Goal: Transaction & Acquisition: Purchase product/service

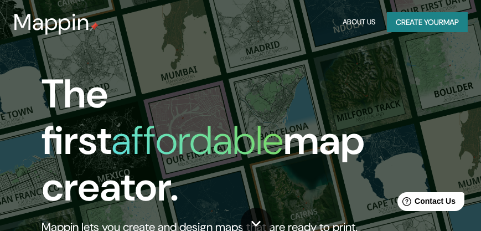
click at [410, 24] on button "Create your map" at bounding box center [427, 22] width 81 height 20
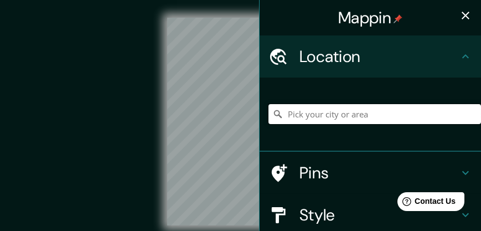
click at [303, 115] on input "Pick your city or area" at bounding box center [375, 114] width 213 height 20
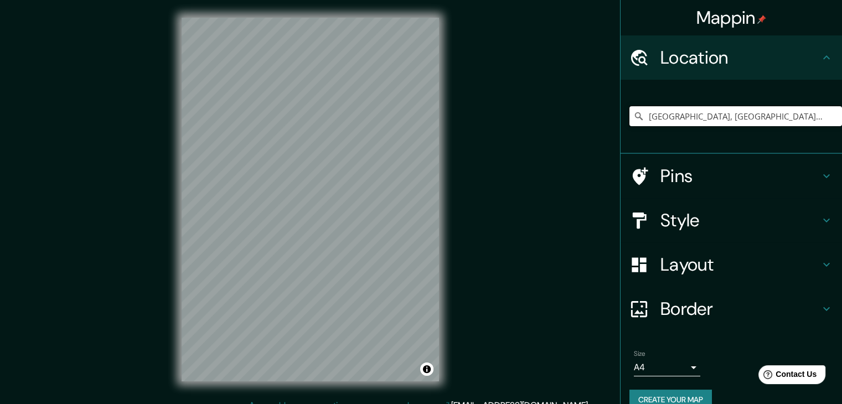
type input "[GEOGRAPHIC_DATA], [GEOGRAPHIC_DATA], [GEOGRAPHIC_DATA]"
drag, startPoint x: 468, startPoint y: 1, endPoint x: 549, endPoint y: 221, distance: 235.3
click at [481, 221] on div "© Mapbox © OpenStreetMap Improve this map" at bounding box center [310, 200] width 758 height 364
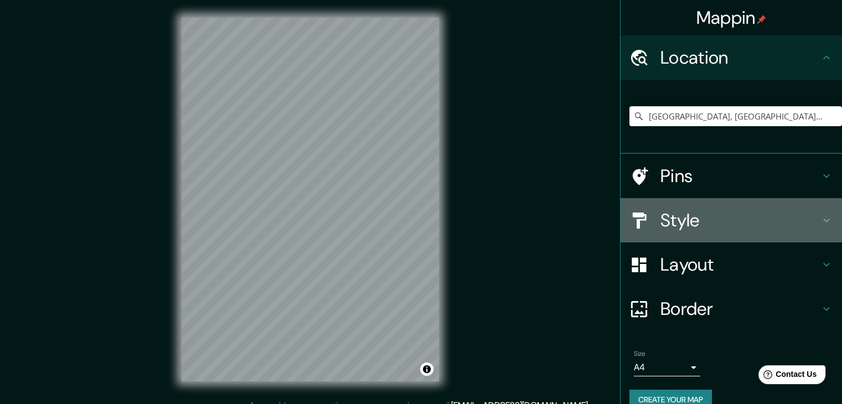
click at [481, 212] on h4 "Style" at bounding box center [740, 220] width 159 height 22
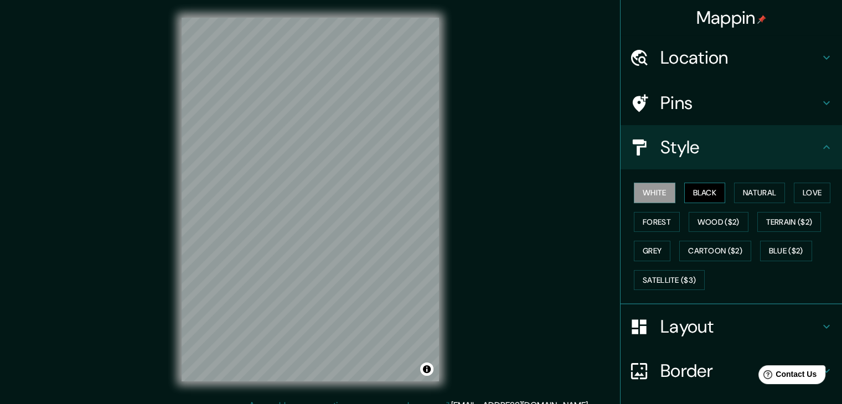
click at [481, 194] on button "Black" at bounding box center [705, 193] width 42 height 20
click at [481, 191] on button "Natural" at bounding box center [759, 193] width 51 height 20
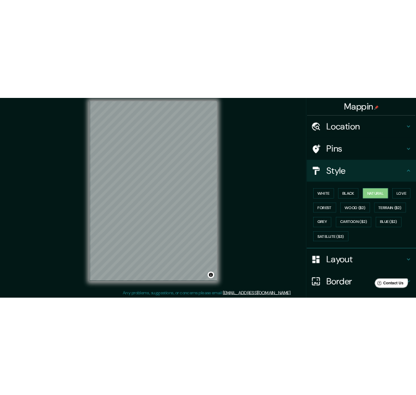
scroll to position [13, 0]
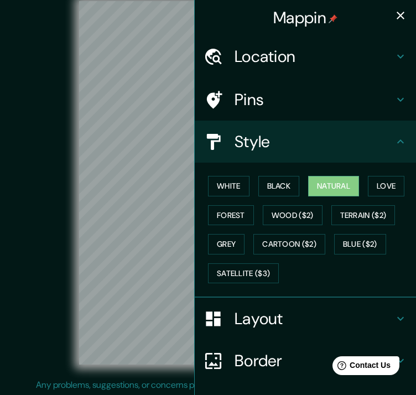
click at [394, 12] on icon "button" at bounding box center [400, 15] width 13 height 13
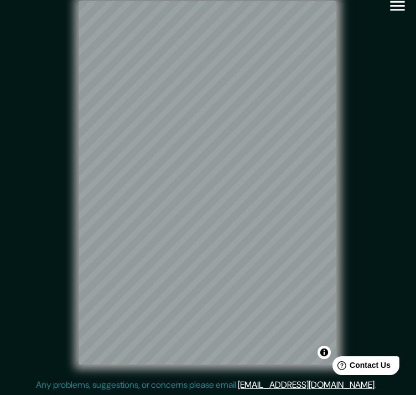
scroll to position [21, 0]
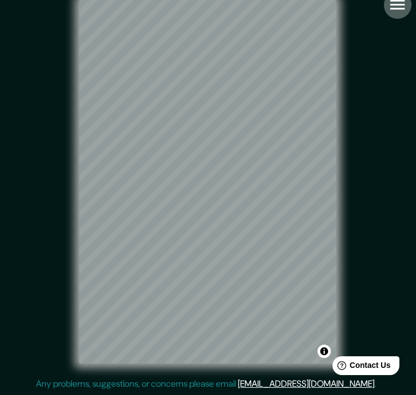
click at [396, 4] on icon "button" at bounding box center [397, 4] width 19 height 19
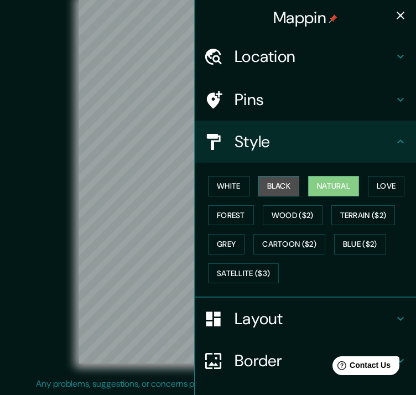
click at [280, 187] on button "Black" at bounding box center [280, 186] width 42 height 20
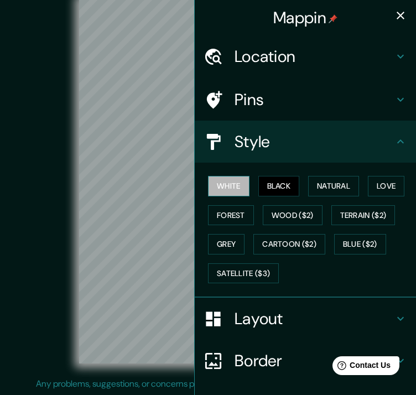
click at [228, 190] on button "White" at bounding box center [229, 186] width 42 height 20
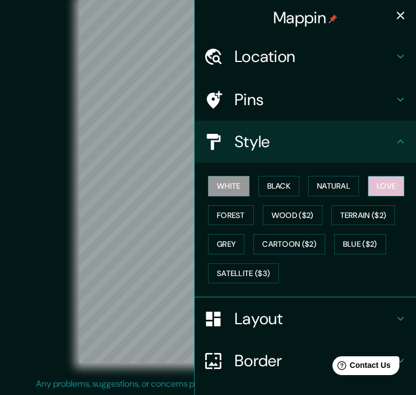
click at [372, 185] on button "Love" at bounding box center [386, 186] width 37 height 20
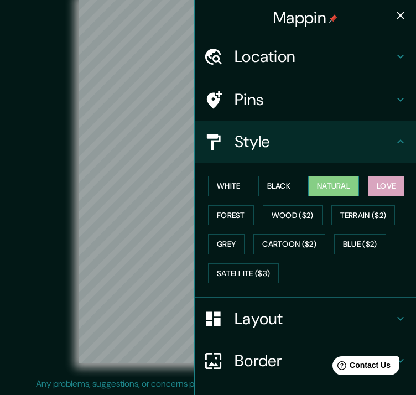
click at [344, 186] on button "Natural" at bounding box center [333, 186] width 51 height 20
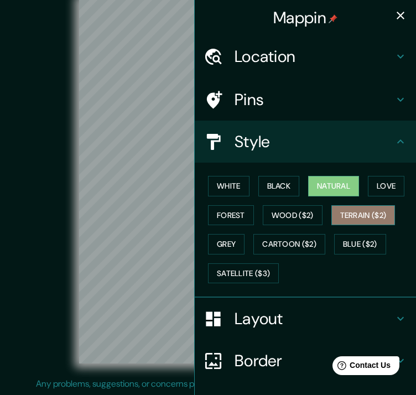
click at [352, 205] on button "Terrain ($2)" at bounding box center [364, 215] width 64 height 20
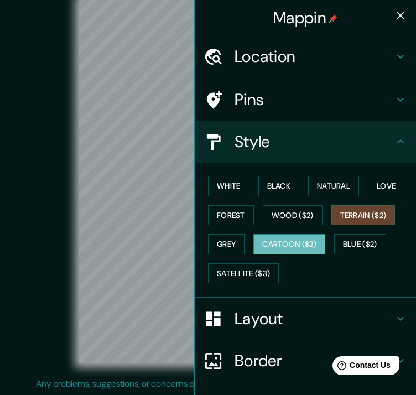
click at [302, 230] on button "Cartoon ($2)" at bounding box center [290, 244] width 72 height 20
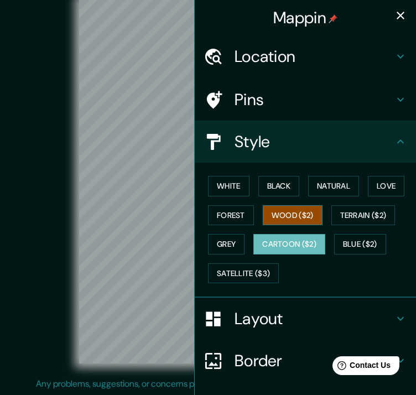
click at [286, 209] on button "Wood ($2)" at bounding box center [293, 215] width 60 height 20
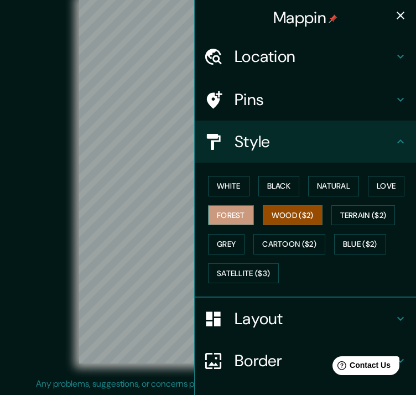
click at [233, 210] on button "Forest" at bounding box center [231, 215] width 46 height 20
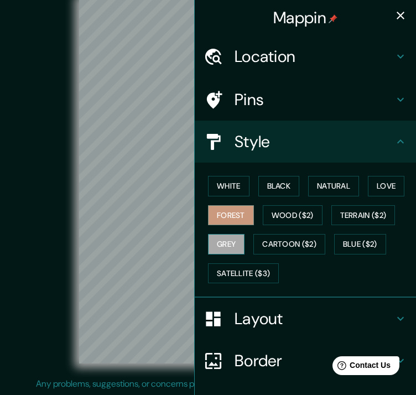
click at [224, 230] on button "Grey" at bounding box center [226, 244] width 37 height 20
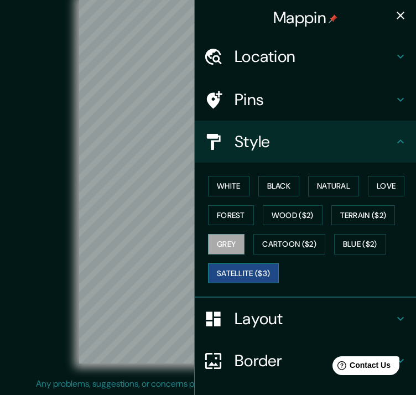
click at [227, 230] on button "Satellite ($3)" at bounding box center [243, 274] width 71 height 20
click at [212, 230] on button "Grey" at bounding box center [226, 244] width 37 height 20
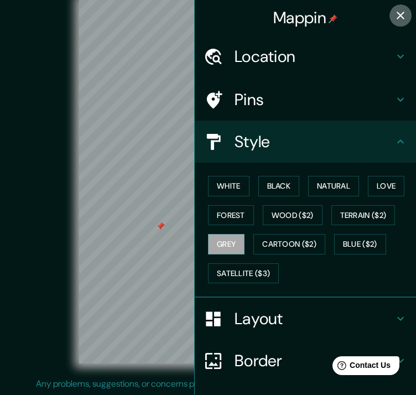
click at [394, 20] on icon "button" at bounding box center [400, 15] width 13 height 13
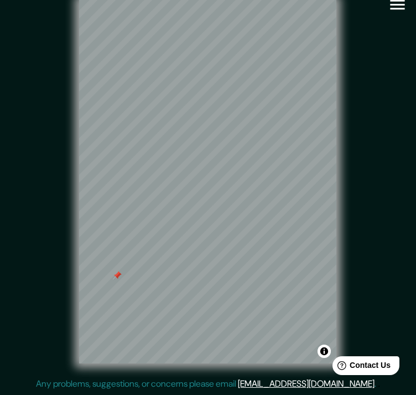
scroll to position [13, 1]
click at [208, 107] on div at bounding box center [207, 102] width 9 height 9
click at [246, 116] on div at bounding box center [245, 111] width 9 height 9
click at [245, 118] on div at bounding box center [247, 114] width 9 height 9
click at [217, 106] on div at bounding box center [215, 101] width 9 height 9
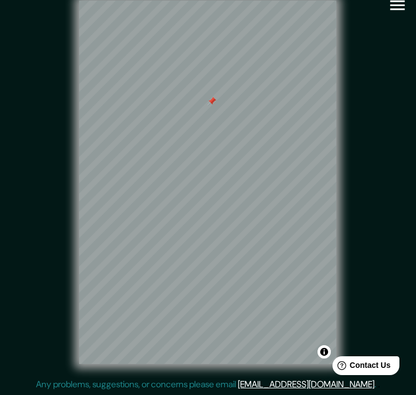
click at [211, 106] on div at bounding box center [212, 101] width 9 height 9
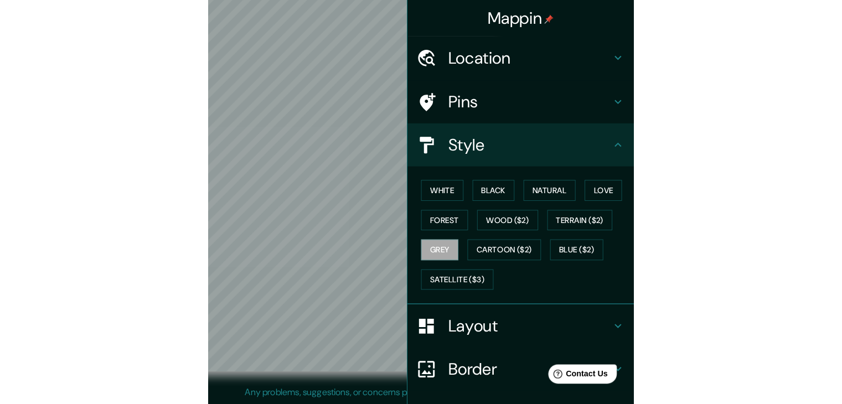
scroll to position [13, 0]
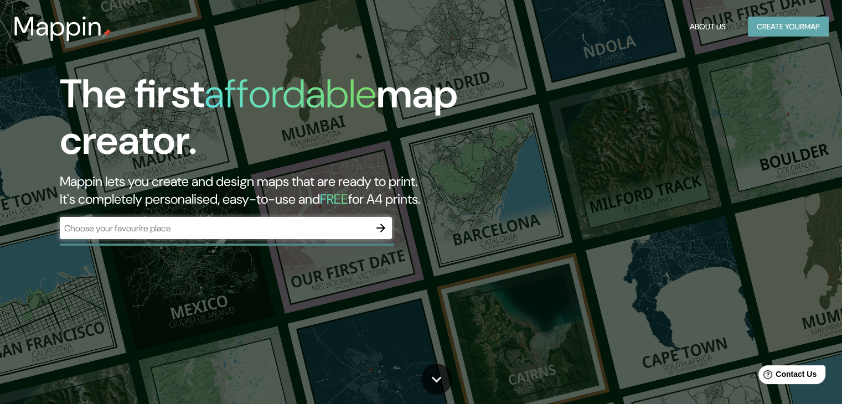
click at [795, 32] on button "Create your map" at bounding box center [788, 27] width 81 height 20
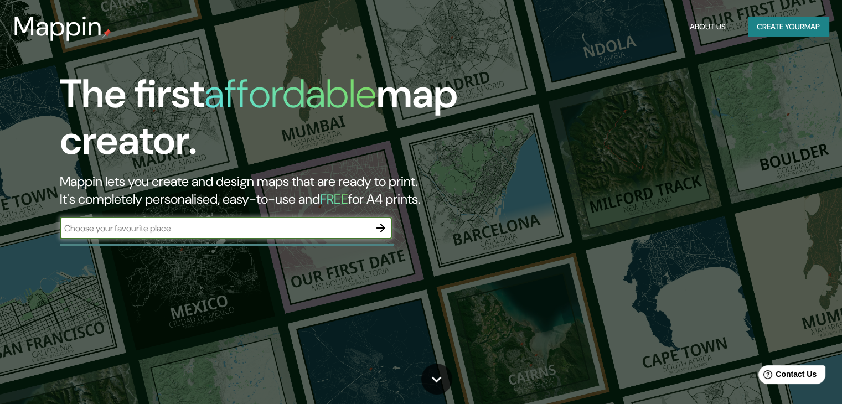
click at [322, 228] on input "text" at bounding box center [215, 228] width 310 height 13
type input "Primary"
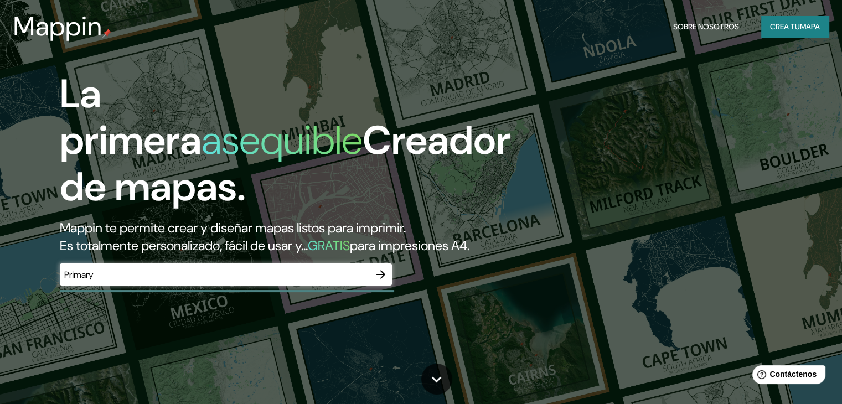
click at [511, 242] on div "La primera asequible Creador de mapas. Mappin te permite crear y diseñar mapas …" at bounding box center [271, 184] width 506 height 226
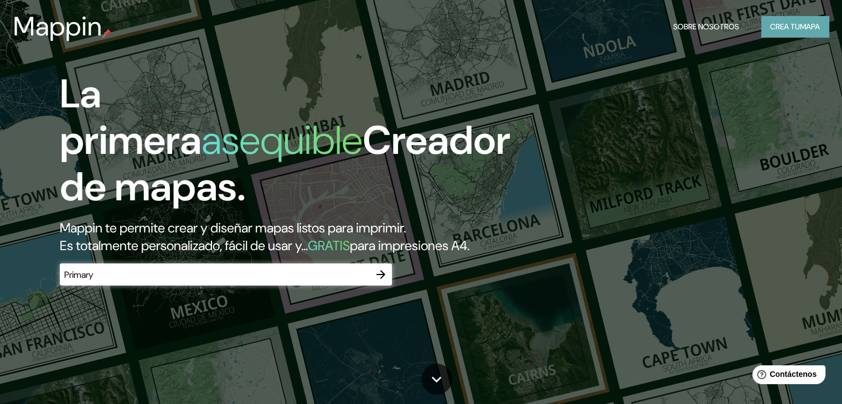
click at [780, 29] on font "Crea tu" at bounding box center [785, 27] width 30 height 10
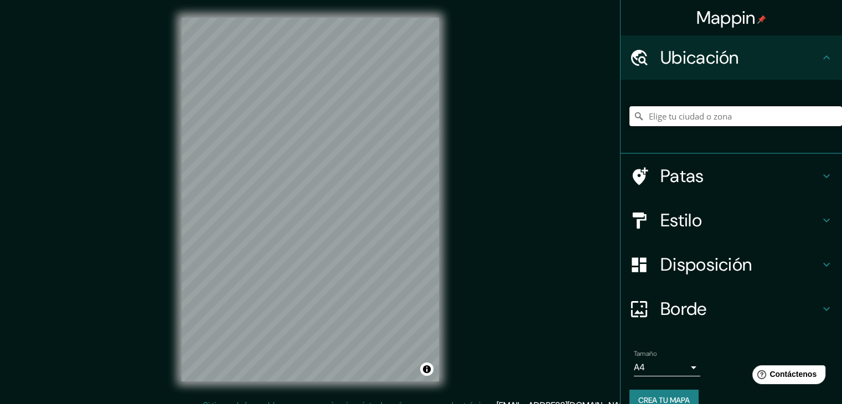
click at [706, 111] on input "Elige tu ciudad o zona" at bounding box center [736, 116] width 213 height 20
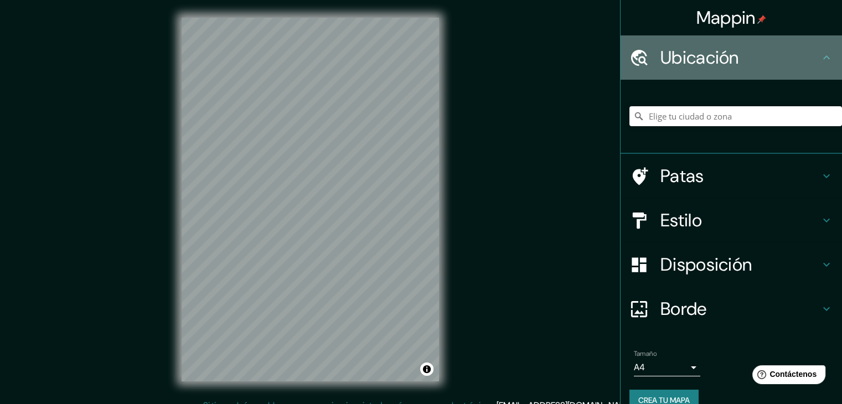
click at [816, 45] on div "Ubicación" at bounding box center [731, 57] width 221 height 44
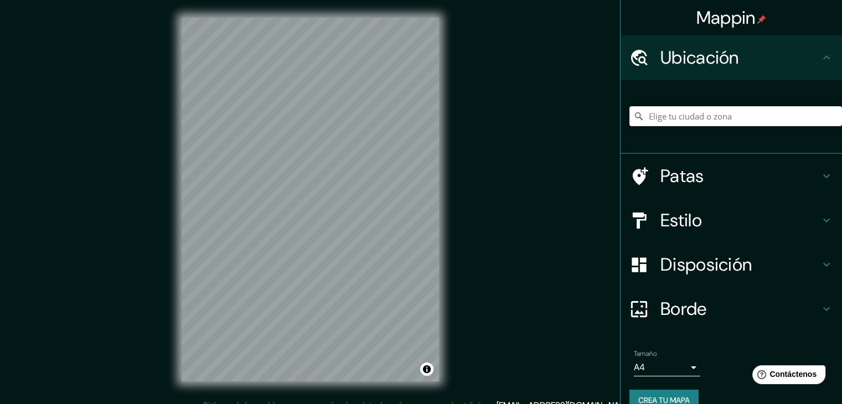
click at [758, 111] on input "Elige tu ciudad o zona" at bounding box center [736, 116] width 213 height 20
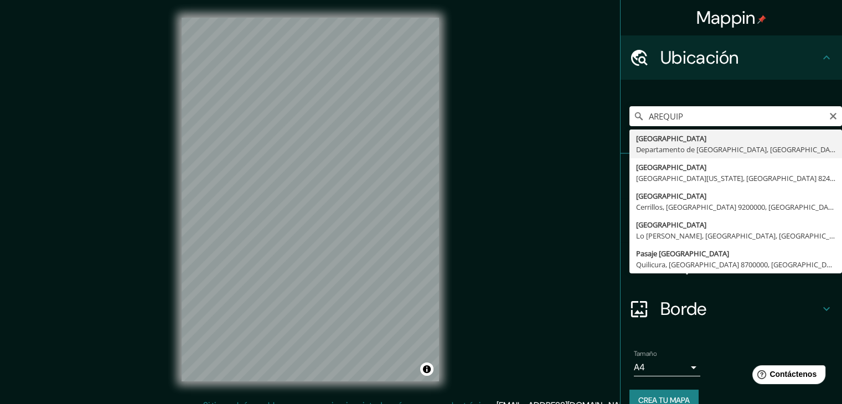
type input "[GEOGRAPHIC_DATA], [GEOGRAPHIC_DATA], [GEOGRAPHIC_DATA]"
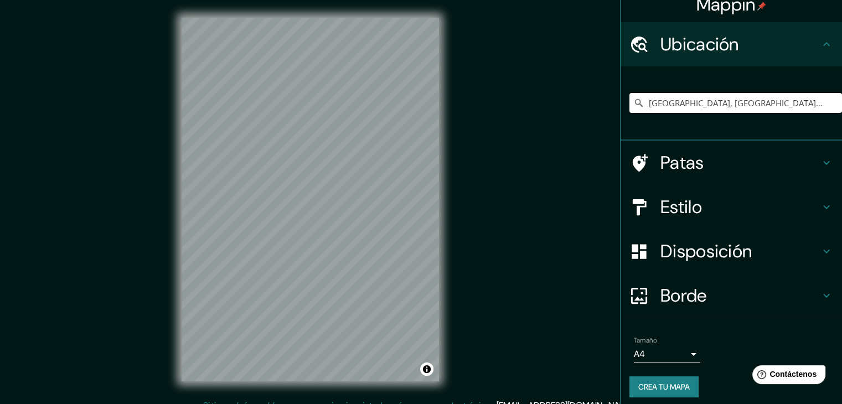
scroll to position [19, 0]
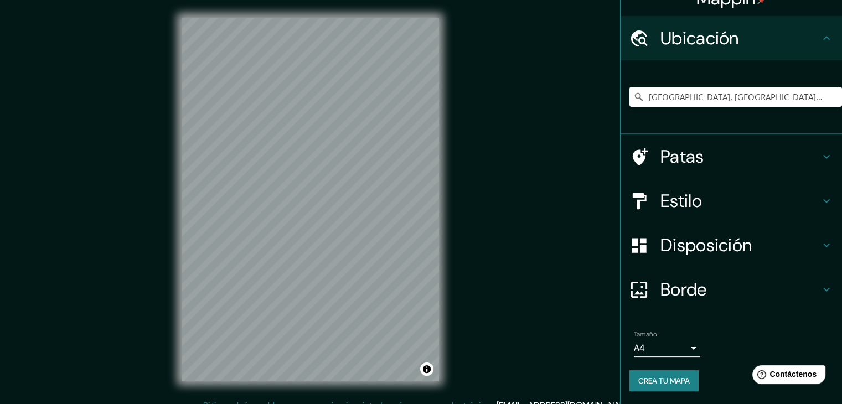
click at [666, 192] on font "Estilo" at bounding box center [682, 200] width 42 height 23
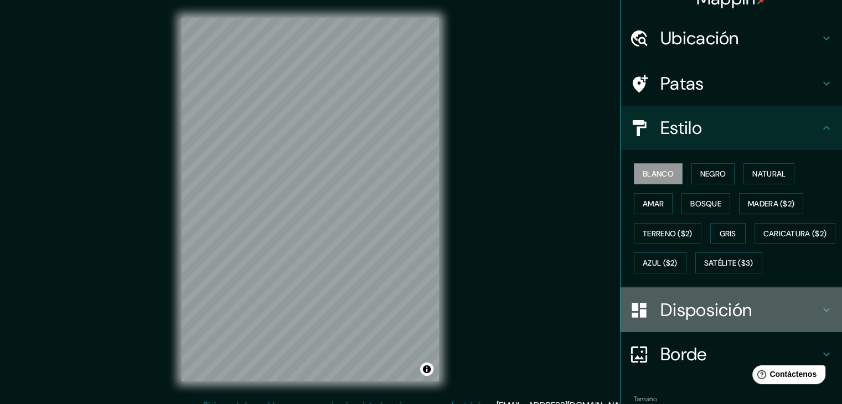
click at [723, 322] on font "Disposición" at bounding box center [706, 309] width 91 height 23
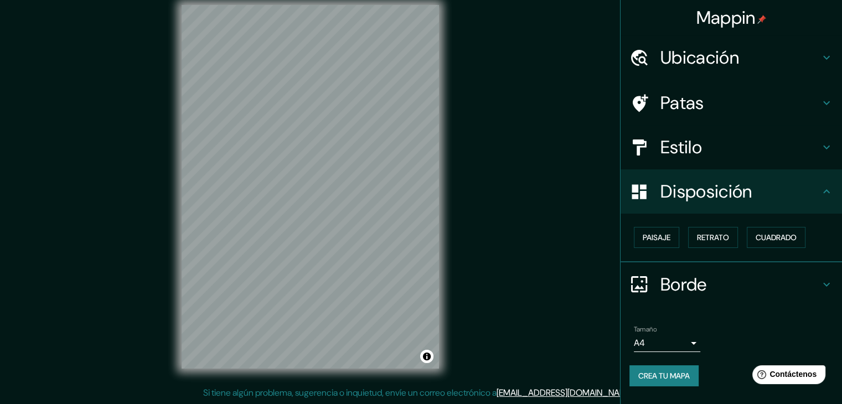
scroll to position [0, 0]
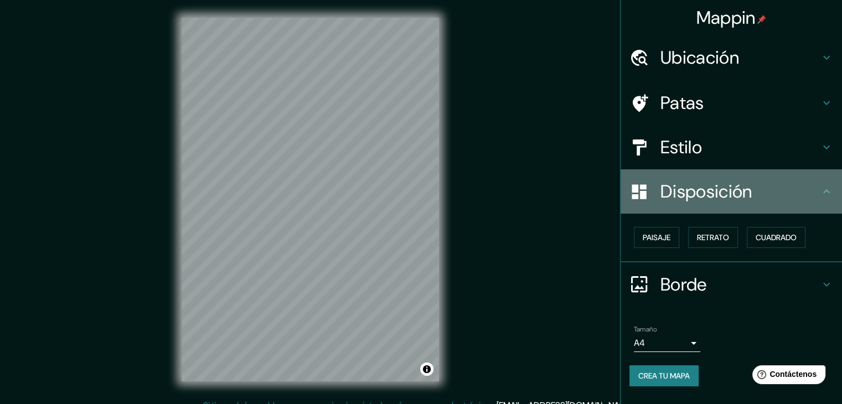
click at [826, 193] on icon at bounding box center [826, 191] width 13 height 13
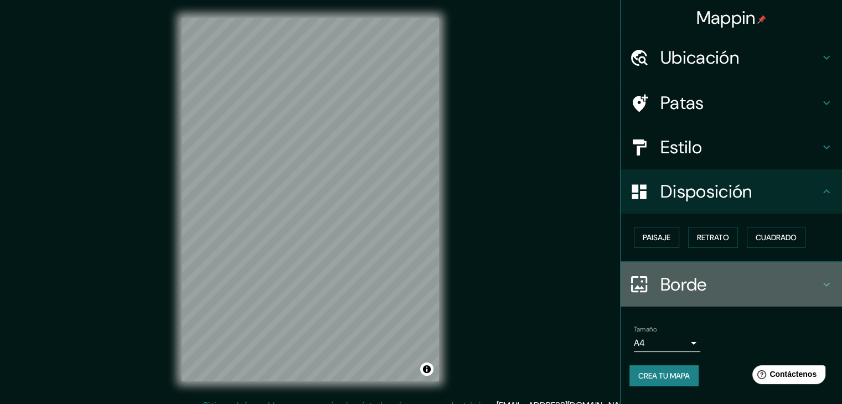
click at [822, 278] on icon at bounding box center [826, 284] width 13 height 13
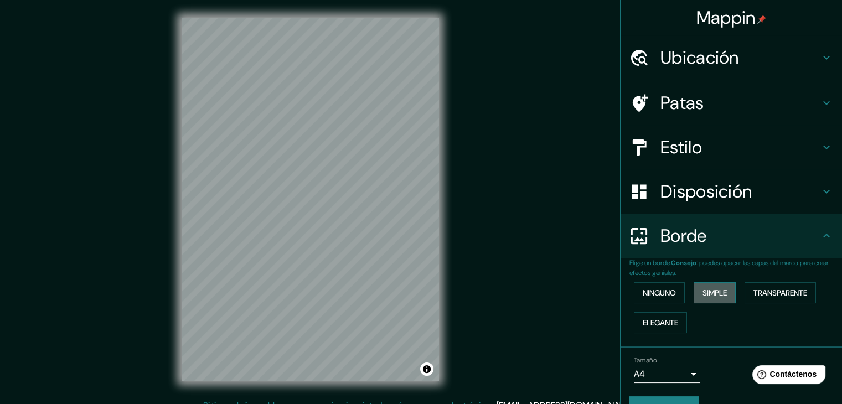
click at [707, 293] on font "Simple" at bounding box center [715, 293] width 24 height 10
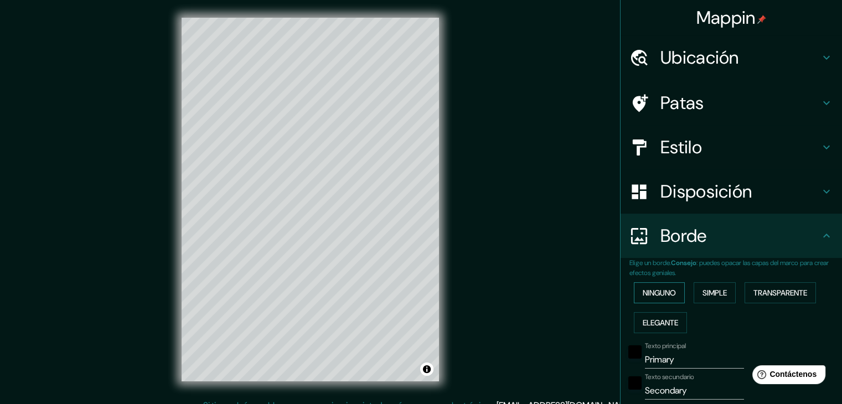
click at [660, 297] on font "Ninguno" at bounding box center [659, 293] width 33 height 10
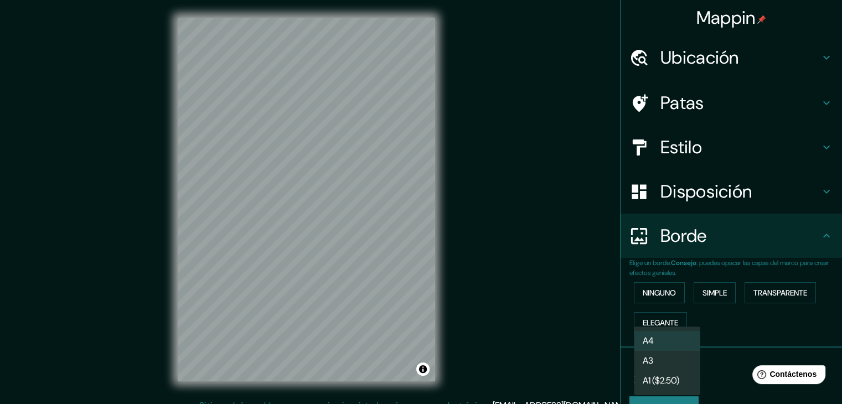
click at [687, 377] on body "Mappin Ubicación Arequipa, Departamento de Arequipa, Perú Patas Estilo Disposic…" at bounding box center [421, 202] width 842 height 404
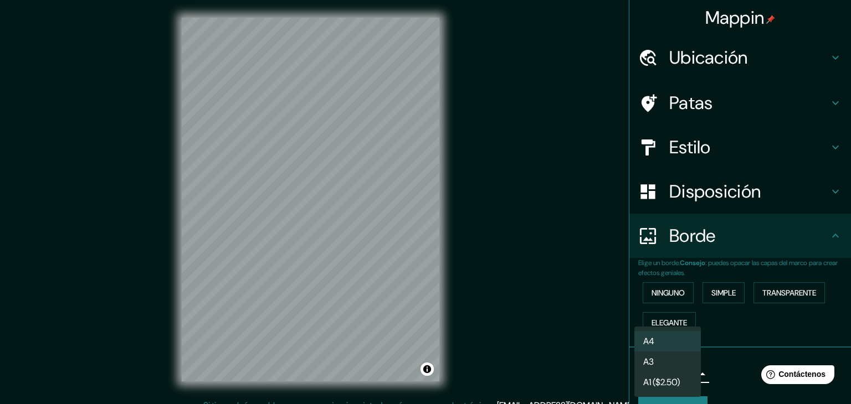
click at [709, 359] on div at bounding box center [425, 202] width 851 height 404
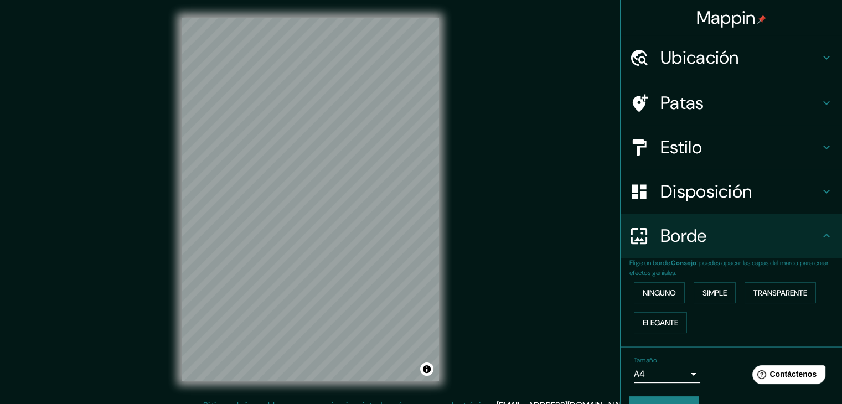
click at [688, 233] on font "Borde" at bounding box center [684, 235] width 47 height 23
click at [658, 293] on font "Ninguno" at bounding box center [659, 293] width 33 height 10
click at [755, 300] on button "Transparente" at bounding box center [780, 292] width 71 height 21
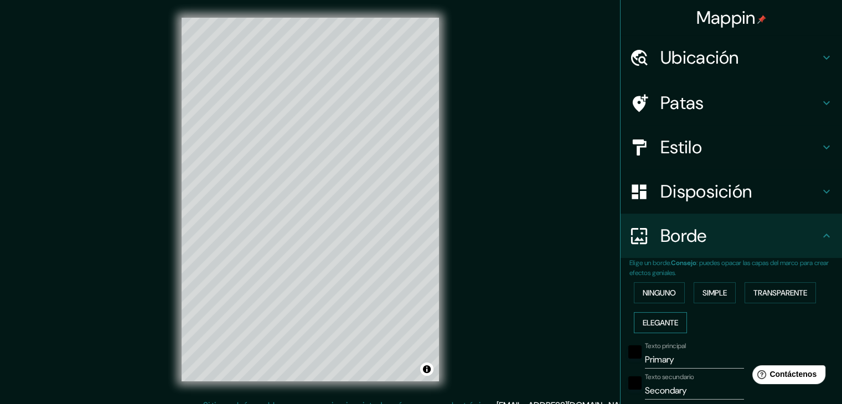
click at [656, 318] on font "Elegante" at bounding box center [660, 323] width 35 height 10
click at [705, 282] on button "Simple" at bounding box center [715, 292] width 42 height 21
click at [646, 293] on font "Ninguno" at bounding box center [659, 293] width 33 height 10
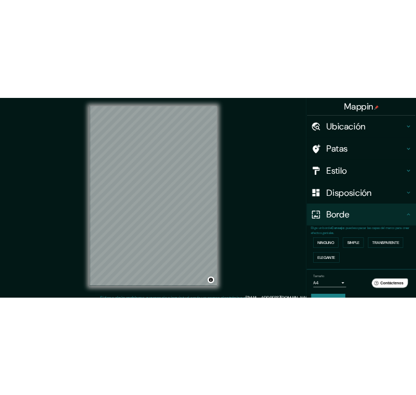
scroll to position [2, 0]
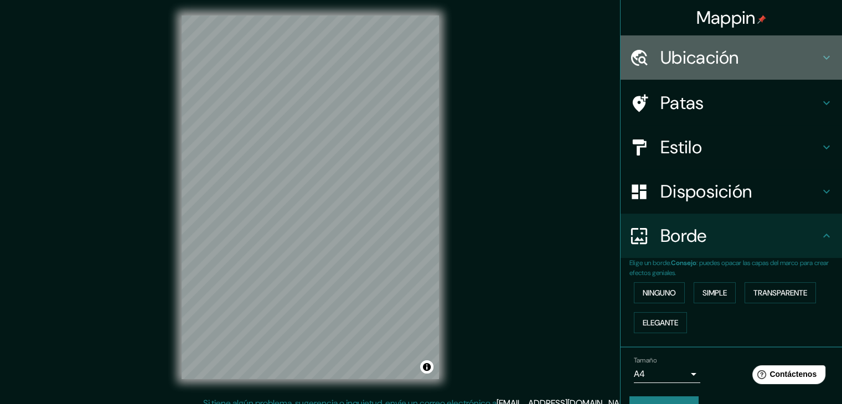
click at [698, 72] on div "Ubicación" at bounding box center [731, 57] width 221 height 44
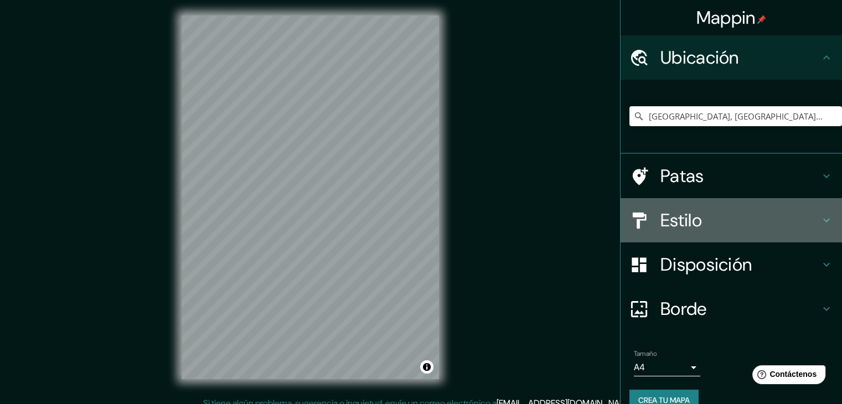
click at [671, 225] on font "Estilo" at bounding box center [682, 220] width 42 height 23
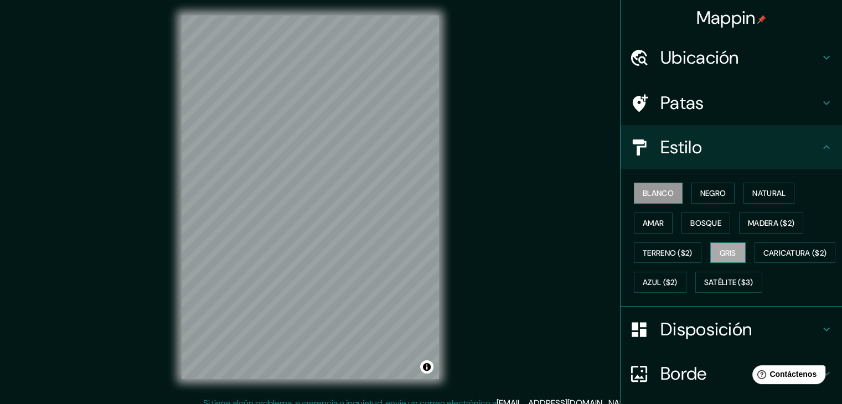
click at [720, 253] on font "Gris" at bounding box center [728, 253] width 17 height 10
click at [748, 220] on font "Madera ($2)" at bounding box center [771, 223] width 47 height 10
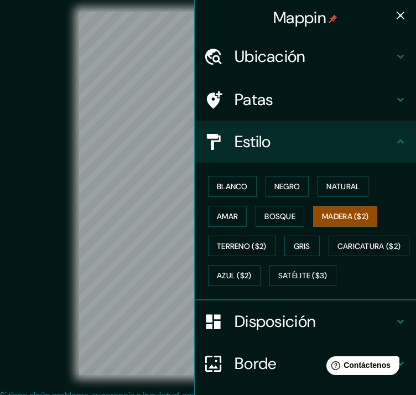
click at [397, 13] on icon "button" at bounding box center [401, 16] width 8 height 8
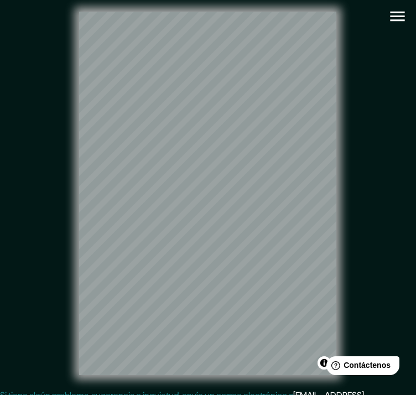
click at [392, 13] on icon "button" at bounding box center [397, 16] width 19 height 19
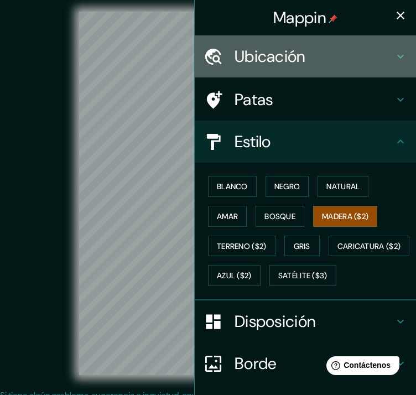
click at [295, 60] on font "Ubicación" at bounding box center [270, 56] width 71 height 21
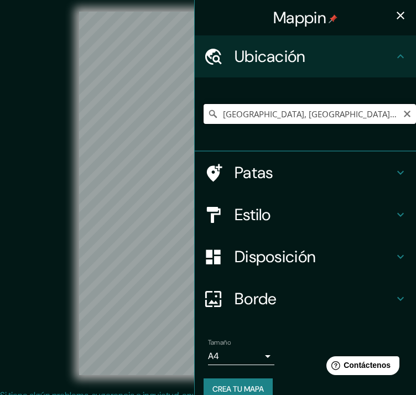
click at [277, 116] on input "[GEOGRAPHIC_DATA], [GEOGRAPHIC_DATA], [GEOGRAPHIC_DATA]" at bounding box center [310, 114] width 213 height 20
click at [400, 119] on input "[GEOGRAPHIC_DATA], [GEOGRAPHIC_DATA], [GEOGRAPHIC_DATA]" at bounding box center [310, 114] width 213 height 20
click at [404, 111] on input "[GEOGRAPHIC_DATA], [GEOGRAPHIC_DATA], [GEOGRAPHIC_DATA]" at bounding box center [310, 114] width 213 height 20
click at [403, 117] on icon "Claro" at bounding box center [407, 114] width 9 height 9
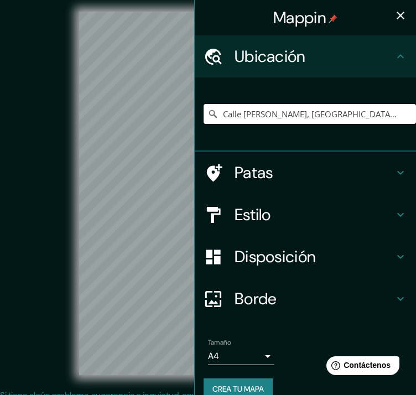
type input "Calle Honorio Delgado, Cayma, Departamento de Arequipa, Perú"
click at [397, 14] on icon "button" at bounding box center [401, 16] width 8 height 8
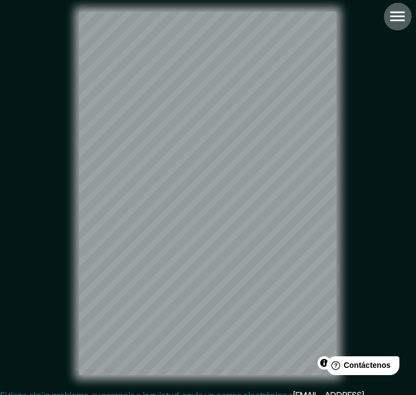
click at [397, 17] on icon "button" at bounding box center [397, 16] width 19 height 19
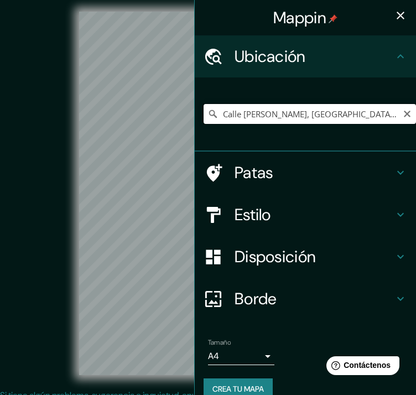
click at [281, 109] on input "Calle Honorio Delgado, Cayma, Departamento de Arequipa, Perú" at bounding box center [310, 114] width 213 height 20
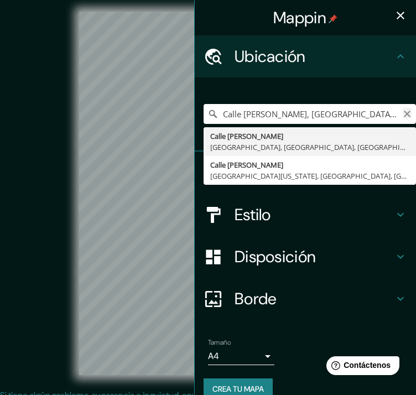
click at [403, 115] on icon "Claro" at bounding box center [407, 114] width 9 height 9
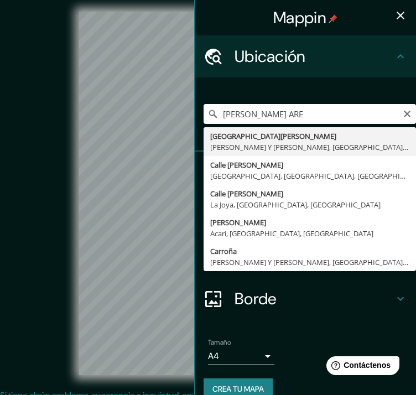
type input "Avenida Daniel Alcides Carrión, José Luis Bustamante Y Rivero, Departamento de …"
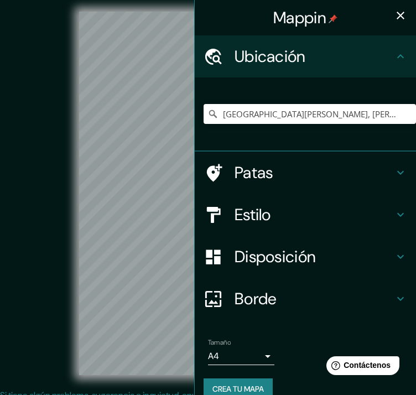
click at [396, 14] on icon "button" at bounding box center [400, 15] width 13 height 13
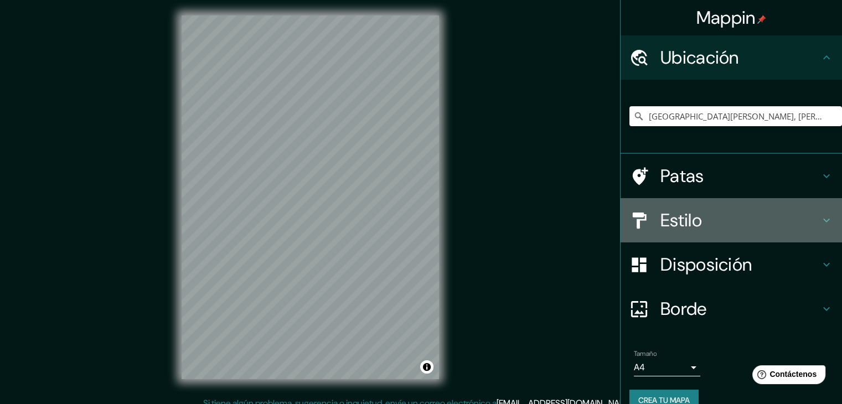
click at [789, 224] on h4 "Estilo" at bounding box center [740, 220] width 159 height 22
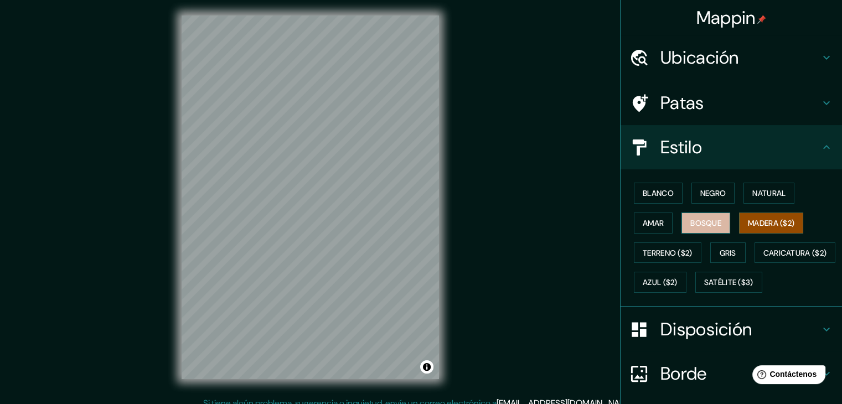
click at [698, 221] on font "Bosque" at bounding box center [706, 223] width 31 height 10
click at [700, 189] on font "Negro" at bounding box center [713, 193] width 26 height 10
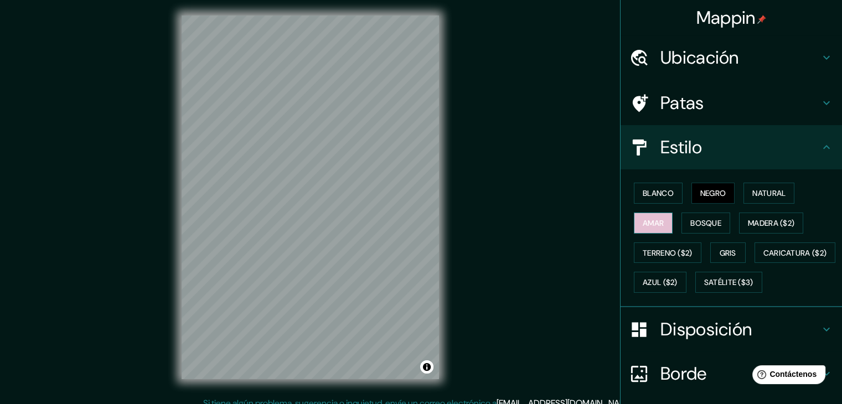
click at [645, 221] on font "Amar" at bounding box center [653, 223] width 21 height 10
click at [645, 190] on font "Blanco" at bounding box center [658, 193] width 31 height 10
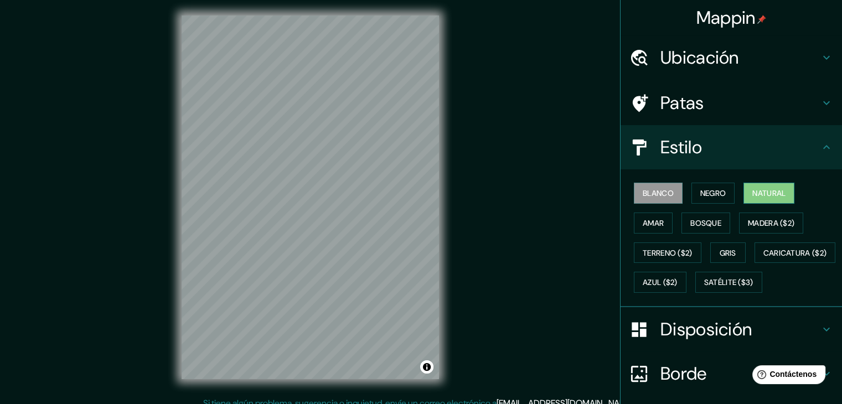
click at [745, 198] on button "Natural" at bounding box center [769, 193] width 51 height 21
click at [718, 198] on font "Negro" at bounding box center [713, 193] width 26 height 14
click at [744, 195] on button "Natural" at bounding box center [769, 193] width 51 height 21
click at [634, 220] on button "Amar" at bounding box center [653, 223] width 39 height 21
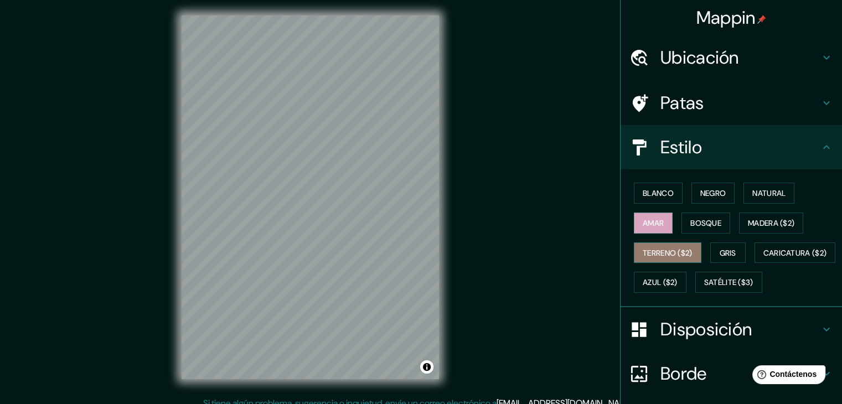
click at [643, 250] on font "Terreno ($2)" at bounding box center [668, 253] width 50 height 10
click at [664, 234] on div "Blanco Negro Natural Amar Bosque Madera ($2) Terreno ($2) Gris Caricatura ($2) …" at bounding box center [736, 237] width 213 height 119
click at [691, 221] on font "Bosque" at bounding box center [706, 223] width 31 height 10
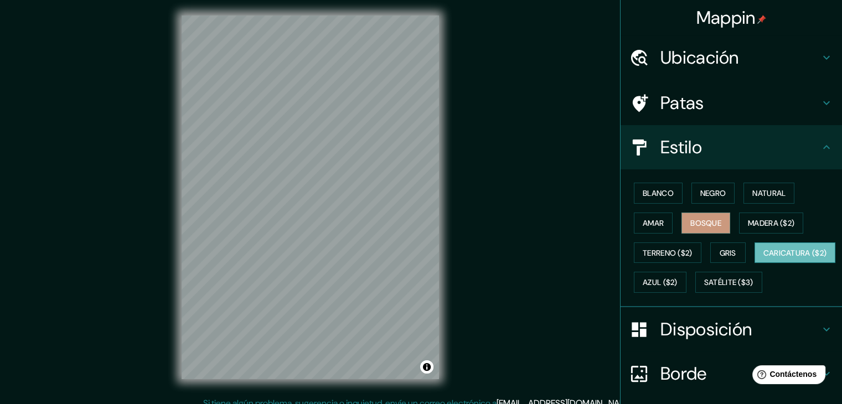
click at [764, 260] on font "Caricatura ($2)" at bounding box center [796, 253] width 64 height 14
click at [704, 288] on font "Satélite ($3)" at bounding box center [728, 283] width 49 height 10
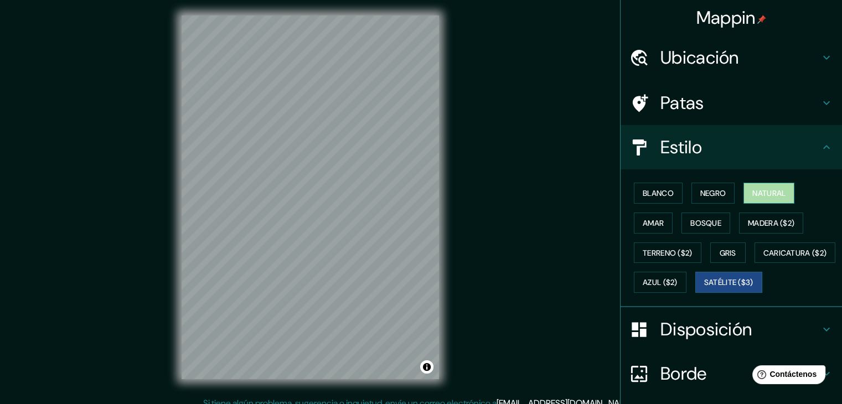
click at [754, 196] on font "Natural" at bounding box center [769, 193] width 33 height 10
click at [700, 189] on font "Negro" at bounding box center [713, 193] width 26 height 10
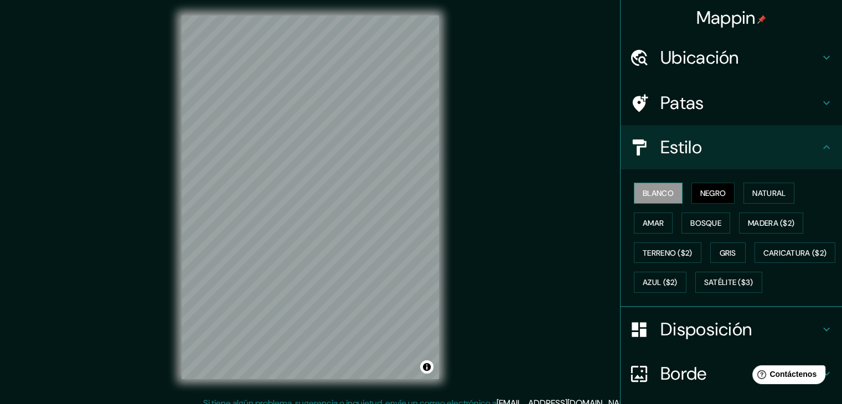
click at [669, 189] on button "Blanco" at bounding box center [658, 193] width 49 height 21
click at [753, 195] on font "Natural" at bounding box center [769, 193] width 33 height 10
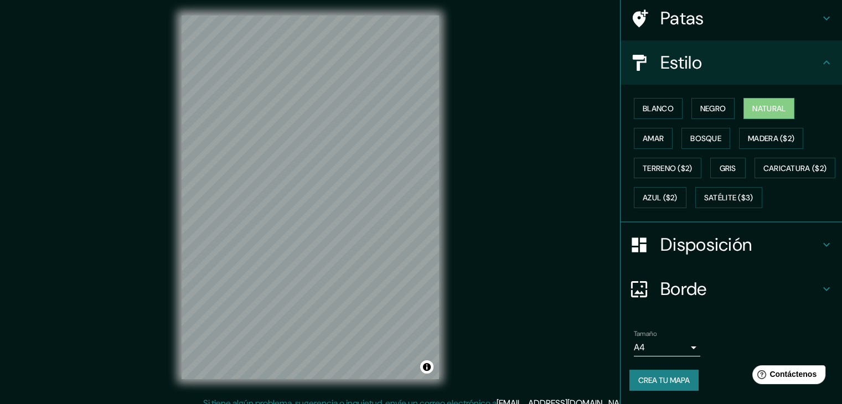
scroll to position [112, 0]
click at [728, 244] on font "Disposición" at bounding box center [706, 244] width 91 height 23
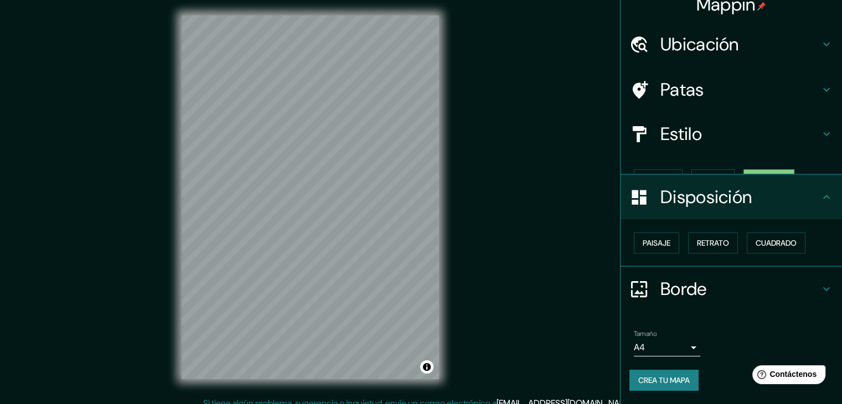
scroll to position [0, 0]
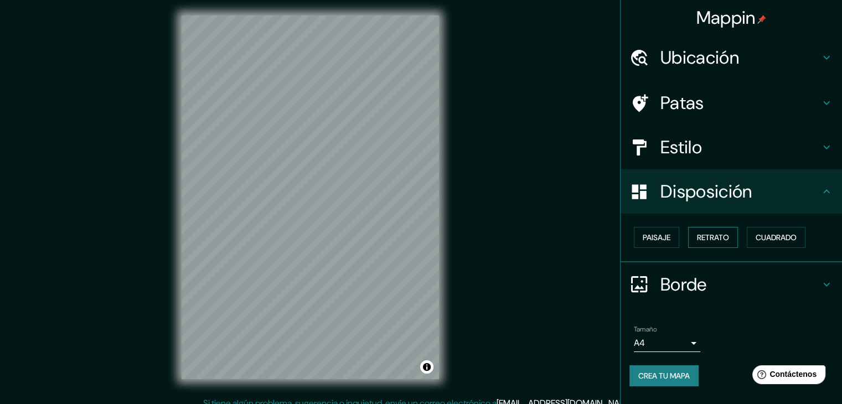
click at [720, 236] on font "Retrato" at bounding box center [713, 238] width 32 height 10
click at [796, 244] on button "Cuadrado" at bounding box center [776, 237] width 59 height 21
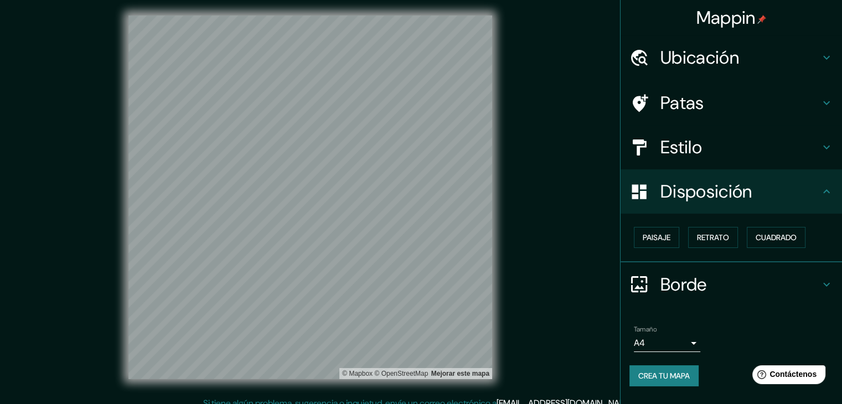
click at [695, 60] on font "Ubicación" at bounding box center [700, 57] width 79 height 23
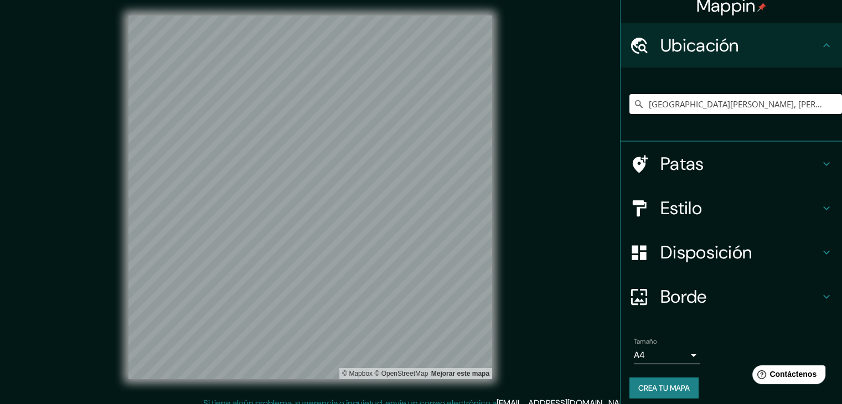
scroll to position [19, 0]
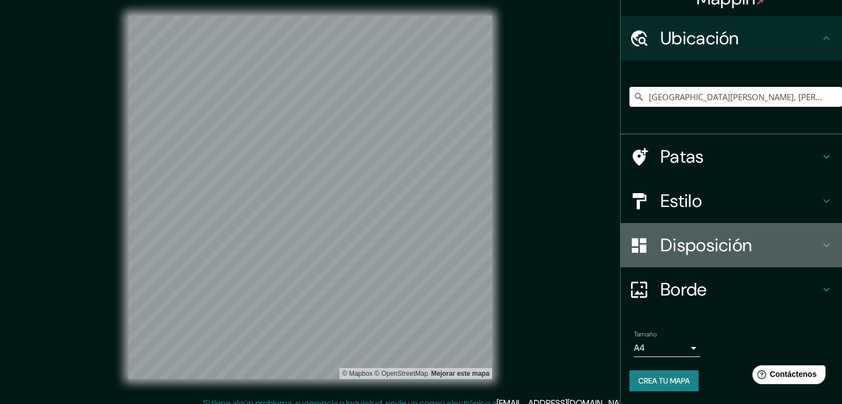
click at [733, 240] on font "Disposición" at bounding box center [706, 245] width 91 height 23
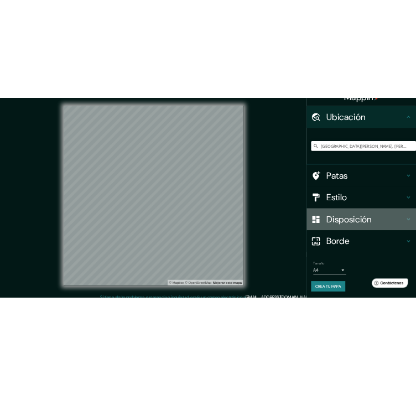
scroll to position [0, 0]
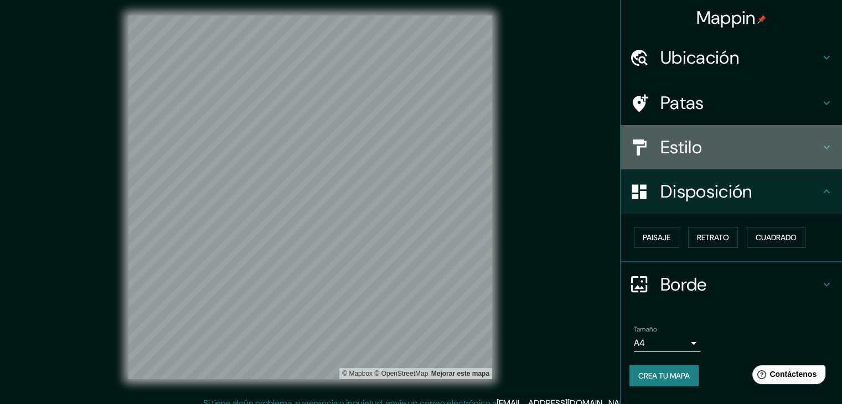
click at [744, 156] on h4 "Estilo" at bounding box center [740, 147] width 159 height 22
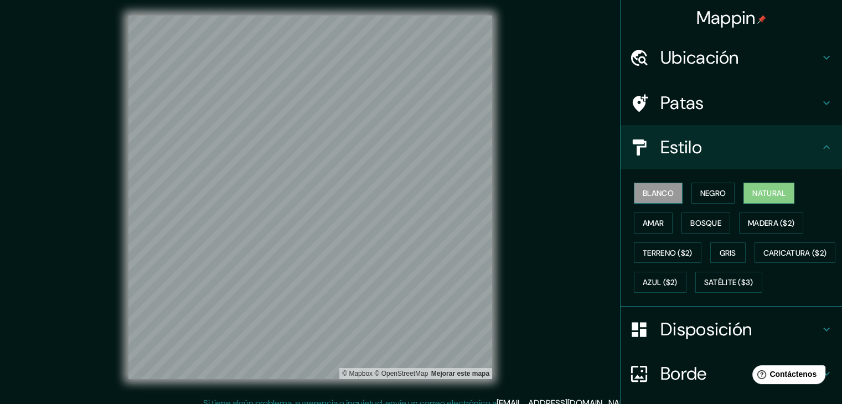
click at [656, 193] on font "Blanco" at bounding box center [658, 193] width 31 height 10
click at [703, 189] on font "Negro" at bounding box center [713, 193] width 26 height 10
click at [645, 193] on font "Blanco" at bounding box center [658, 193] width 31 height 10
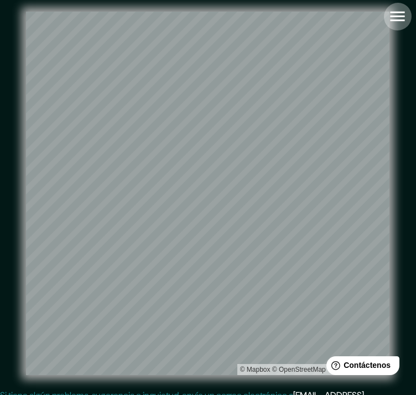
click at [400, 24] on icon "button" at bounding box center [397, 16] width 19 height 19
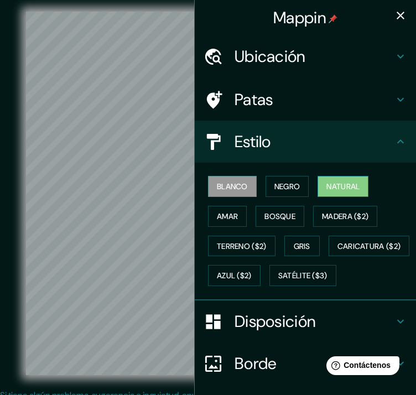
click at [342, 187] on font "Natural" at bounding box center [343, 187] width 33 height 10
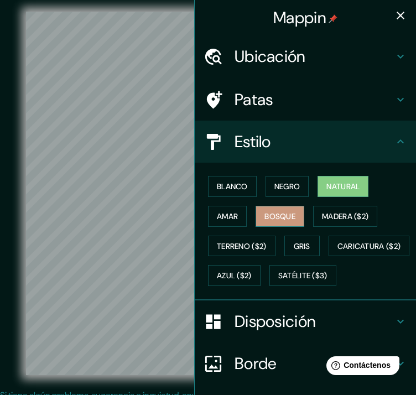
click at [293, 218] on button "Bosque" at bounding box center [280, 216] width 49 height 21
click at [248, 222] on div "Blanco Negro Natural Amar Bosque Madera ($2) Terreno ($2) Gris Caricatura ($2) …" at bounding box center [310, 231] width 213 height 119
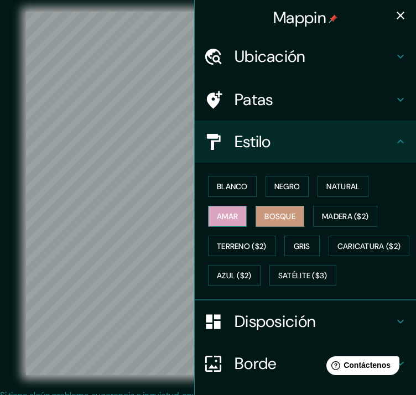
click at [229, 219] on font "Amar" at bounding box center [227, 217] width 21 height 10
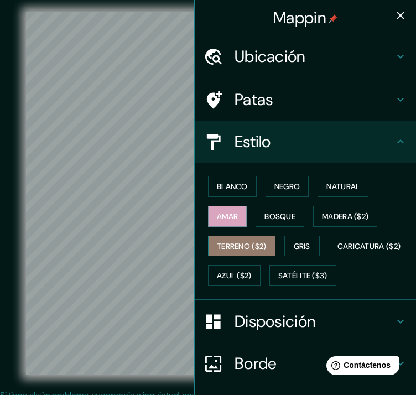
click at [253, 242] on font "Terreno ($2)" at bounding box center [242, 246] width 50 height 10
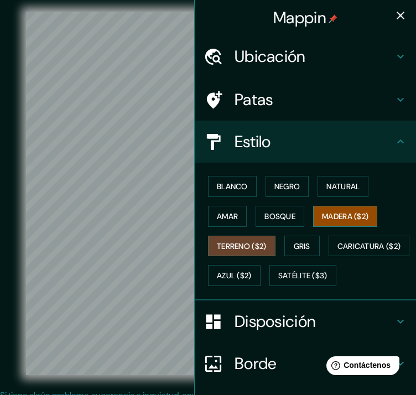
click at [324, 215] on font "Madera ($2)" at bounding box center [345, 217] width 47 height 10
click at [397, 14] on icon "button" at bounding box center [401, 16] width 8 height 8
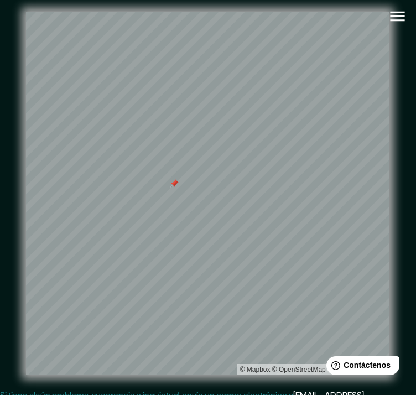
click at [400, 15] on icon "button" at bounding box center [397, 16] width 19 height 19
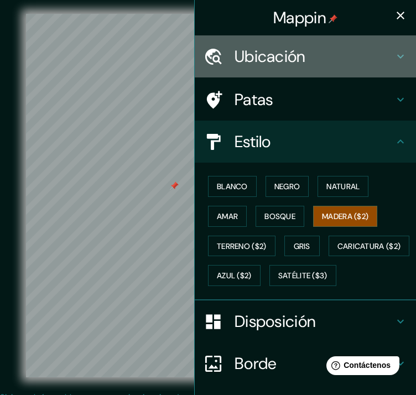
click at [331, 49] on h4 "Ubicación" at bounding box center [314, 57] width 159 height 20
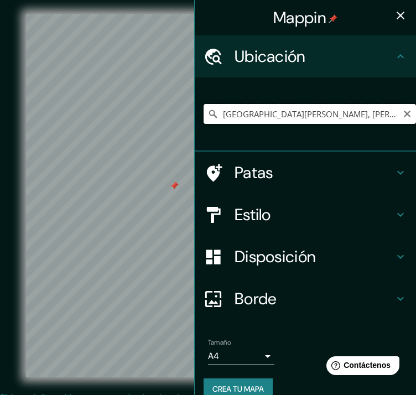
click at [359, 114] on input "Avenida Daniel Alcides Carrión, José Luis Bustamante Y Rivero, Departamento de …" at bounding box center [310, 114] width 213 height 20
click at [390, 115] on input "Avenida Daniel Alcides Carrión, José Luis Bustamante Y Rivero, Departamento de …" at bounding box center [310, 114] width 213 height 20
click at [208, 111] on icon at bounding box center [213, 114] width 11 height 11
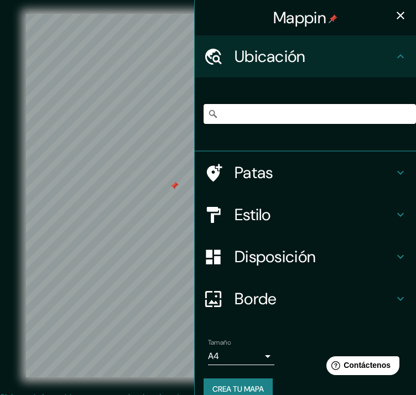
drag, startPoint x: 213, startPoint y: 112, endPoint x: 424, endPoint y: 167, distance: 218.1
click at [416, 167] on html "Mappin Ubicación Avenida Daniel Alcides Carrión, José Luis Bustamante Y Rivero,…" at bounding box center [208, 197] width 416 height 395
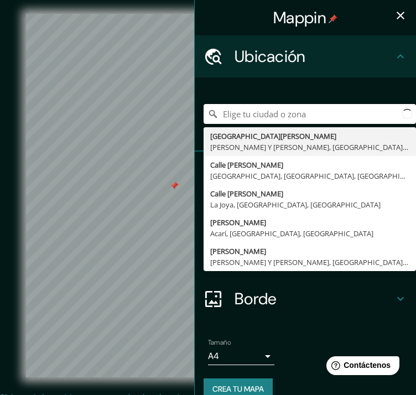
scroll to position [0, 0]
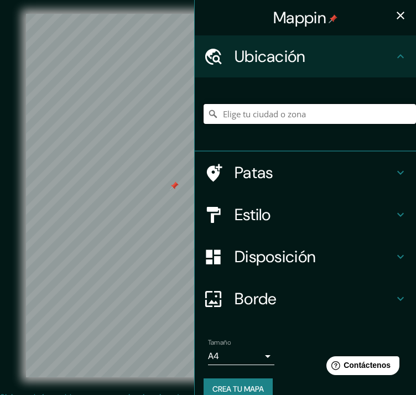
paste input "Avenida Daniel Alcides Carrión, José Luis Bustamante Y Rivero, Departamento de …"
type input "Avenida Daniel Alcides Carrión, José Luis Bustamante Y Rivero, Departamento de …"
click at [394, 16] on icon "button" at bounding box center [400, 15] width 13 height 13
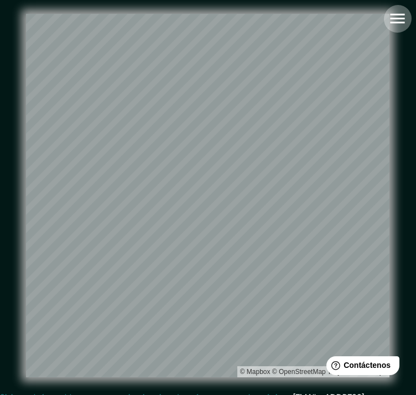
click at [398, 23] on icon "button" at bounding box center [397, 19] width 14 height 10
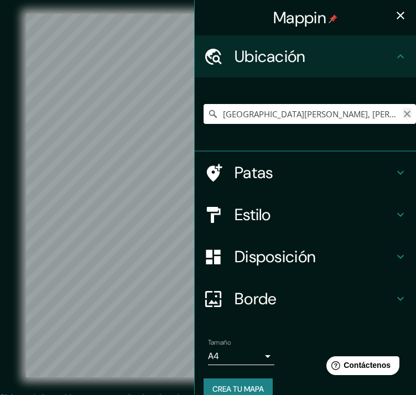
click at [403, 117] on icon "Claro" at bounding box center [407, 114] width 9 height 9
paste input "Hospital Nacional Carlos Alberto Seguin Escobedo"
type input "Seguin, Texas, Estados Unidos"
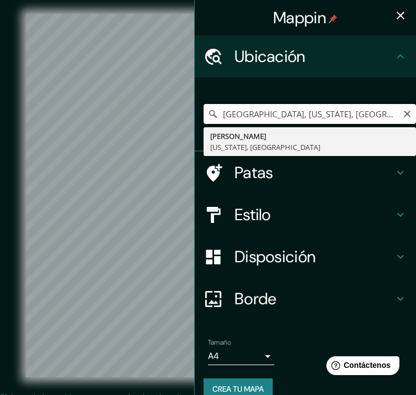
click at [328, 121] on input "Seguin, Texas, Estados Unidos" at bounding box center [310, 114] width 213 height 20
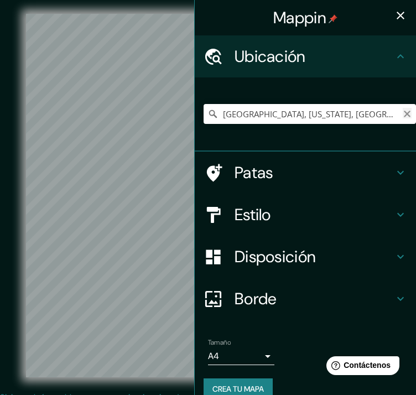
click at [403, 110] on icon "Claro" at bounding box center [407, 114] width 9 height 9
type input "La Torre, provincia de Ávila, España"
click at [394, 20] on icon "button" at bounding box center [400, 15] width 13 height 13
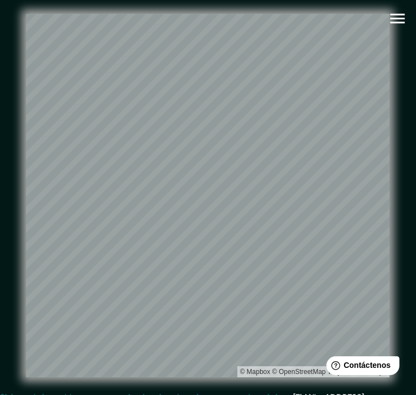
scroll to position [0, 1]
click at [416, 156] on html "Mappin Ubicación La Torre, provincia de Ávila, España La Torre provincia de Ávi…" at bounding box center [208, 197] width 416 height 395
click at [382, 17] on div "© Mapbox © OpenStreetMap Mejorar este mapa" at bounding box center [208, 196] width 410 height 392
click at [388, 16] on icon "button" at bounding box center [397, 18] width 19 height 19
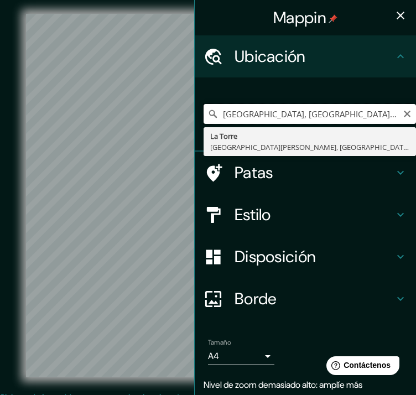
click at [393, 112] on input "La Torre, provincia de Ávila, España" at bounding box center [310, 114] width 213 height 20
click at [404, 113] on icon "Claro" at bounding box center [407, 114] width 7 height 7
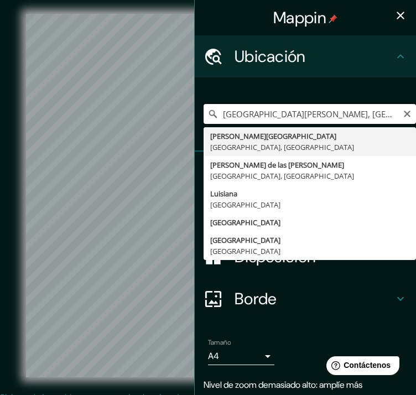
click at [404, 114] on input "San Juan de la Cuesta, Robleda-Cervantes, provincia de Zamora, España" at bounding box center [310, 114] width 213 height 20
type input "San Juan de la Cuesta, Robleda-Cervantes, provincia de Zamora, España"
click at [403, 114] on icon "Claro" at bounding box center [407, 114] width 9 height 9
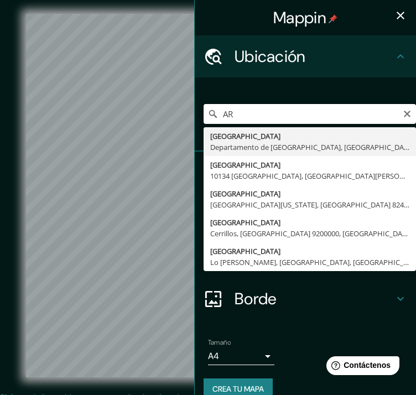
type input "A"
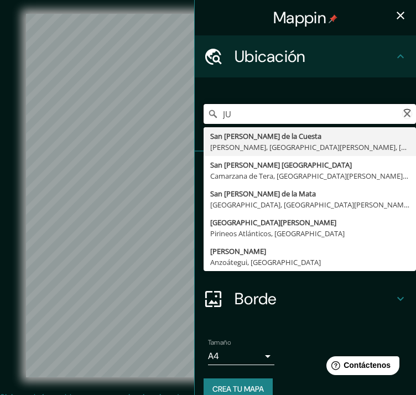
type input "J"
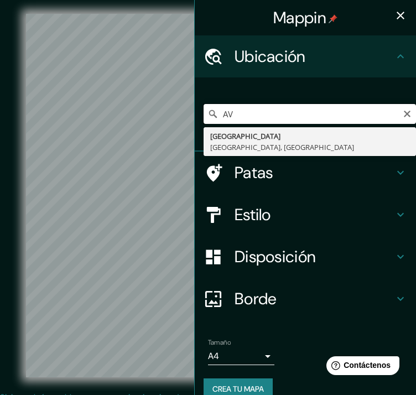
type input "A"
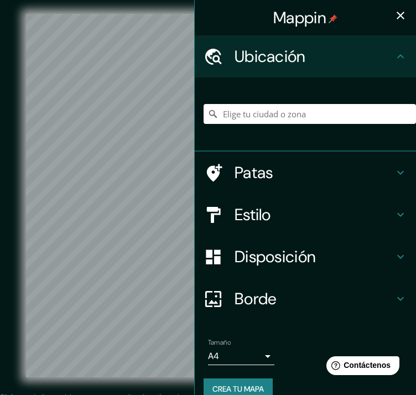
click at [393, 7] on button "button" at bounding box center [401, 15] width 22 height 22
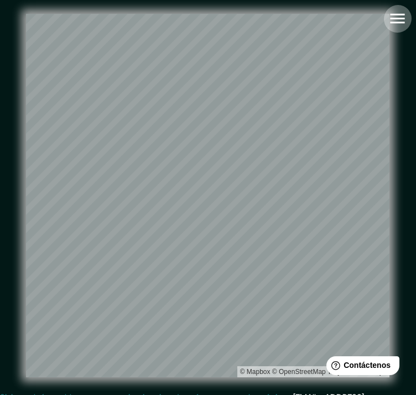
click at [403, 14] on icon "button" at bounding box center [397, 19] width 14 height 10
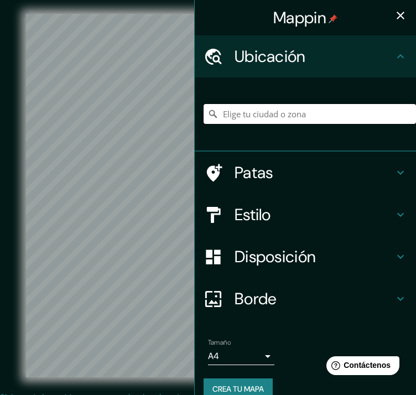
click at [342, 112] on input "Elige tu ciudad o zona" at bounding box center [310, 114] width 213 height 20
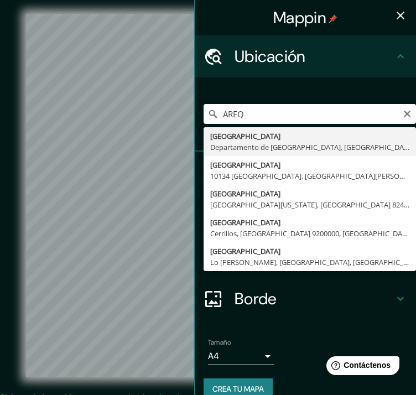
type input "[GEOGRAPHIC_DATA], [GEOGRAPHIC_DATA], [GEOGRAPHIC_DATA]"
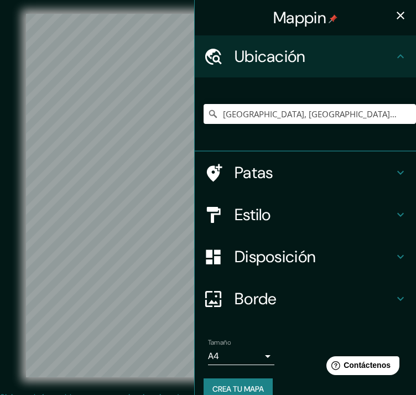
click at [397, 17] on icon "button" at bounding box center [401, 16] width 8 height 8
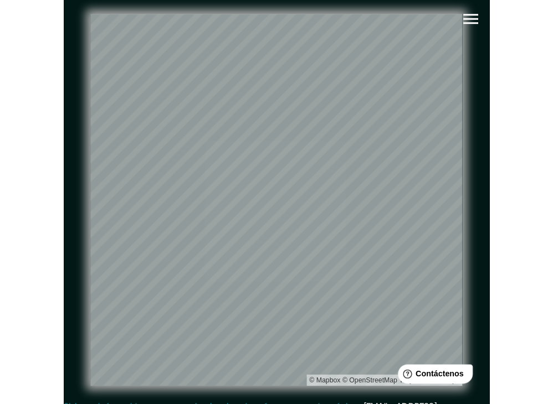
scroll to position [0, 0]
